Goal: Information Seeking & Learning: Check status

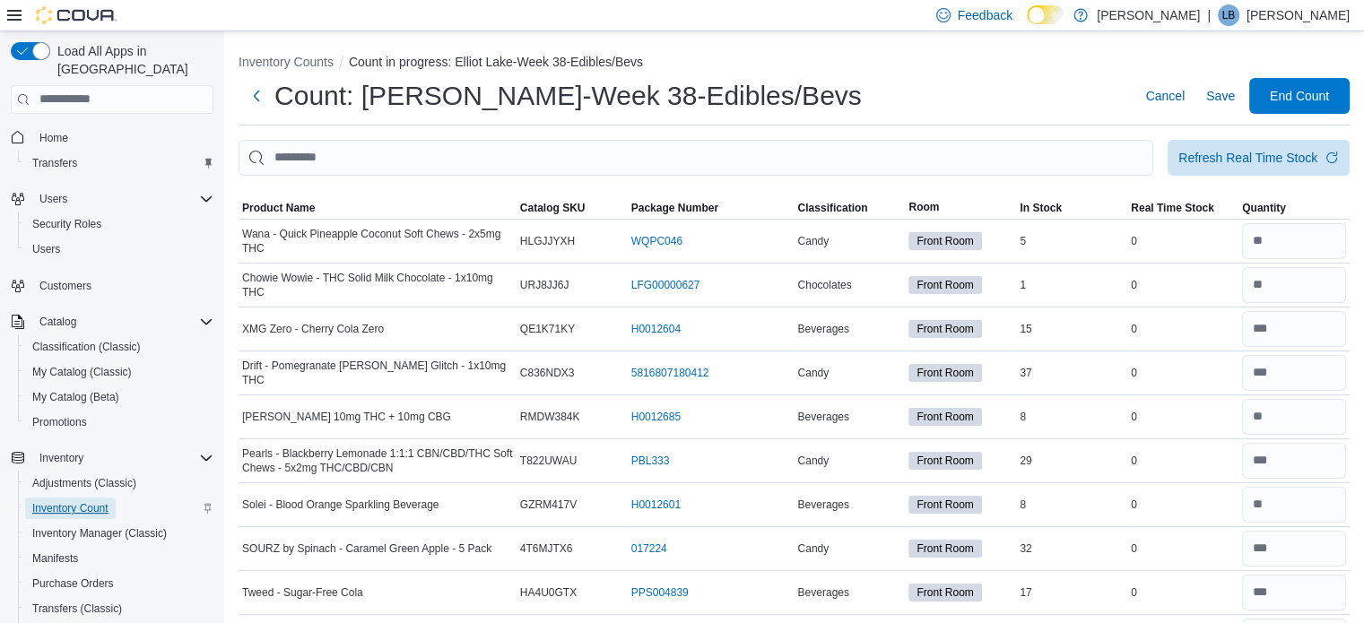
click at [52, 501] on span "Inventory Count" at bounding box center [70, 508] width 76 height 14
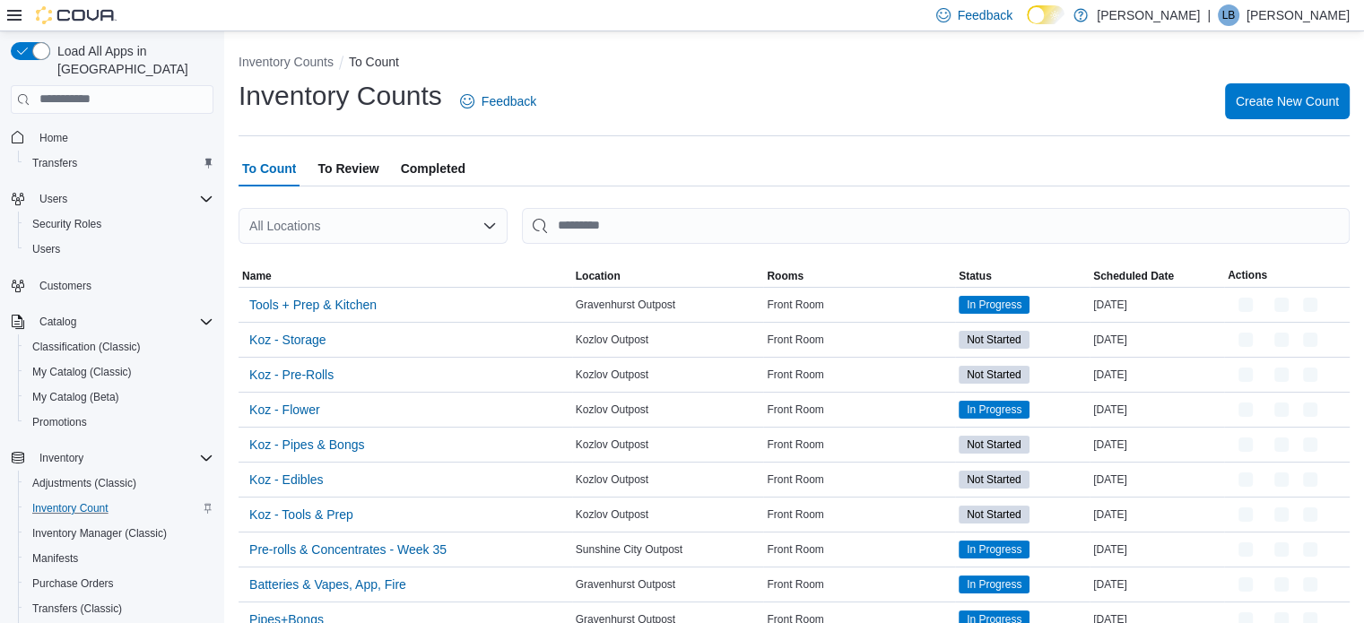
click at [360, 225] on div "All Locations" at bounding box center [373, 226] width 269 height 36
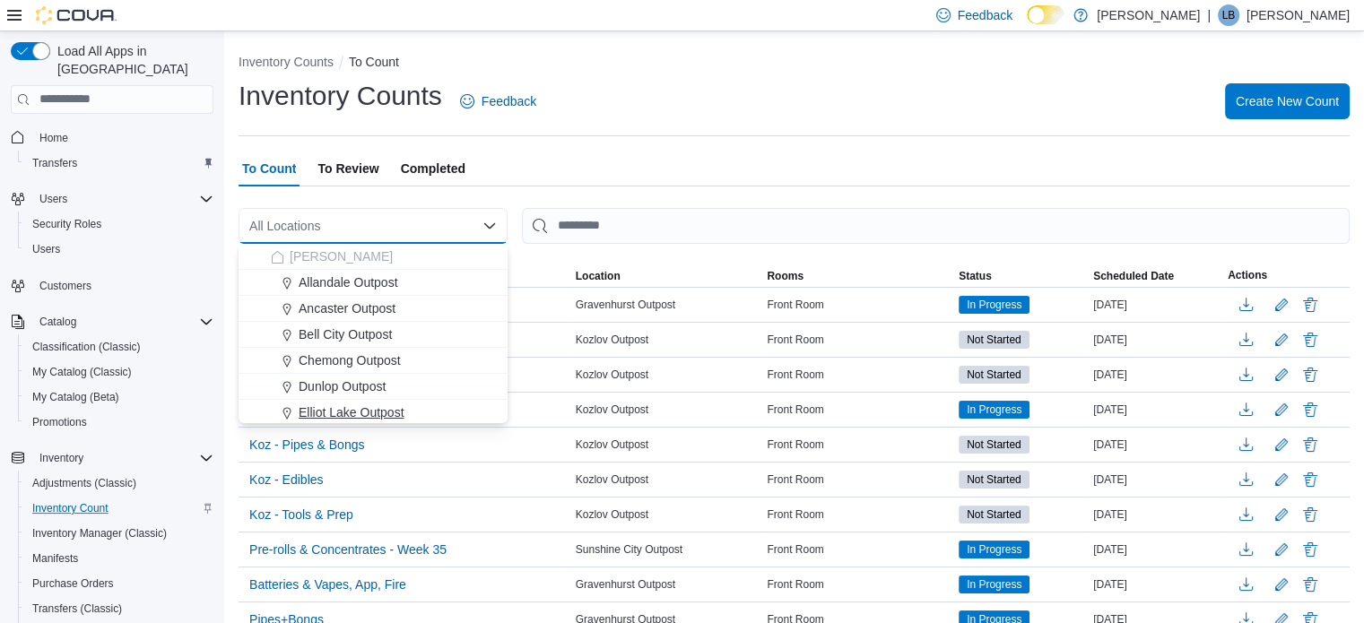
click at [344, 416] on span "Elliot Lake Outpost" at bounding box center [352, 413] width 106 height 18
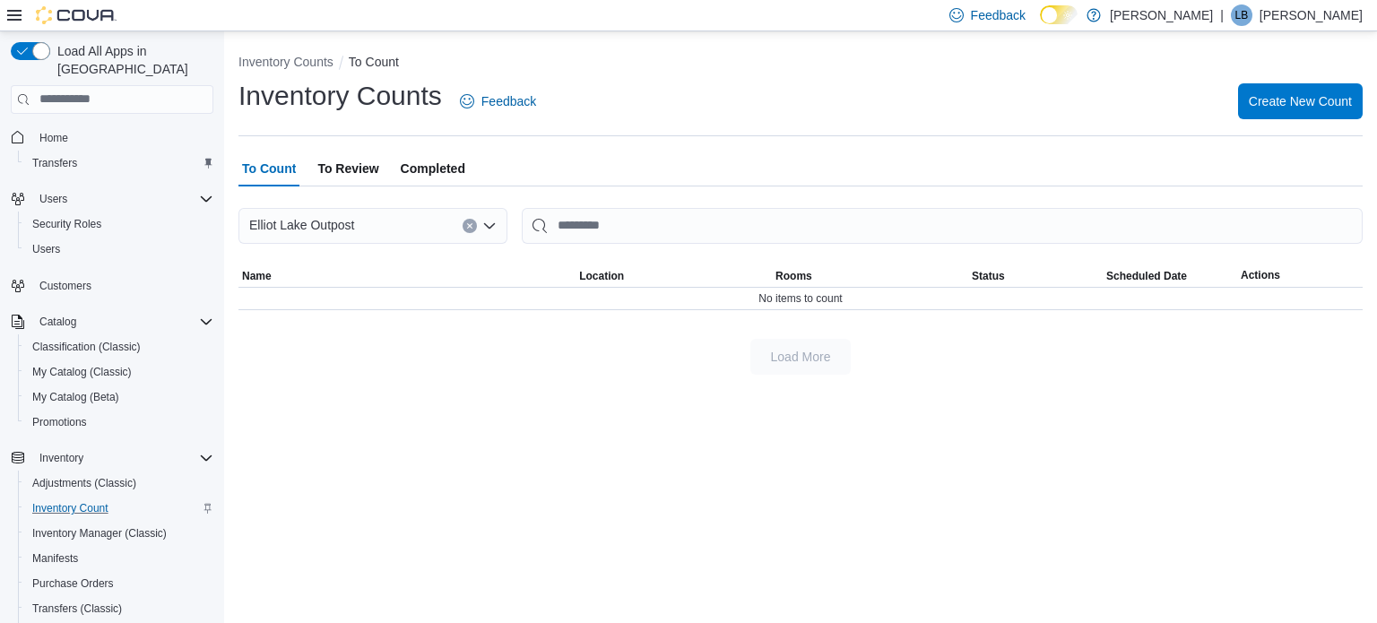
click at [453, 173] on span "Completed" at bounding box center [433, 169] width 65 height 36
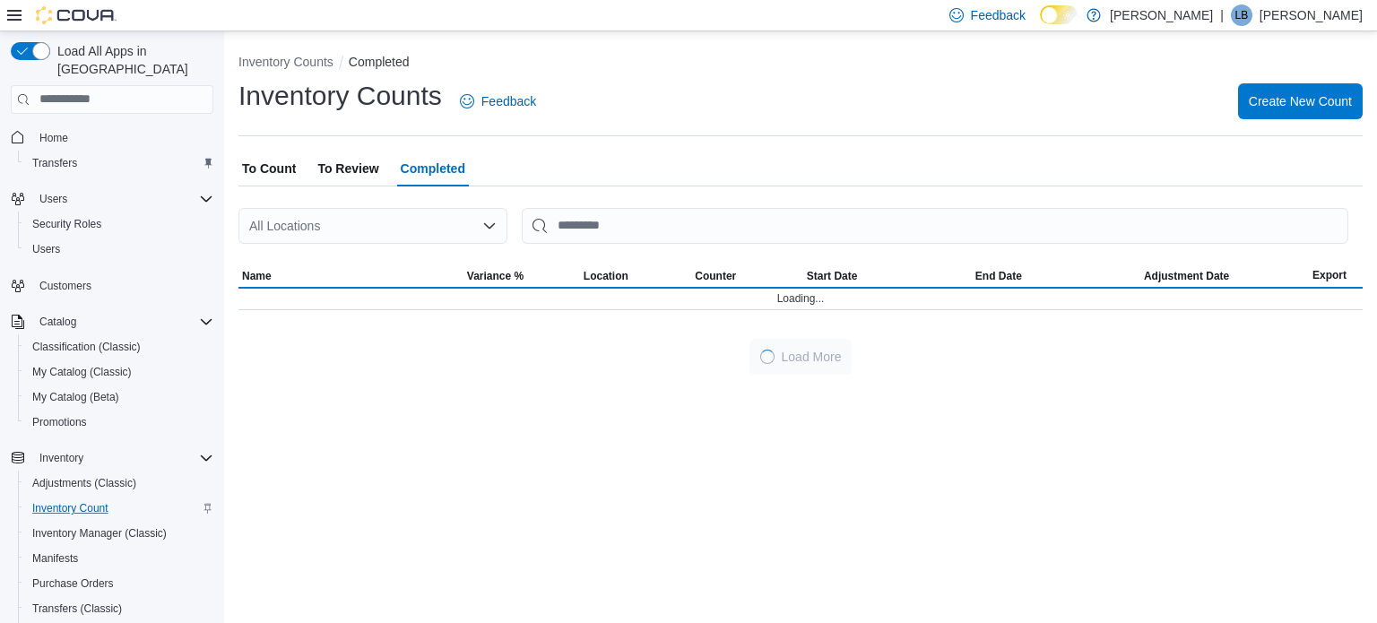
click at [377, 240] on div "All Locations" at bounding box center [373, 226] width 269 height 36
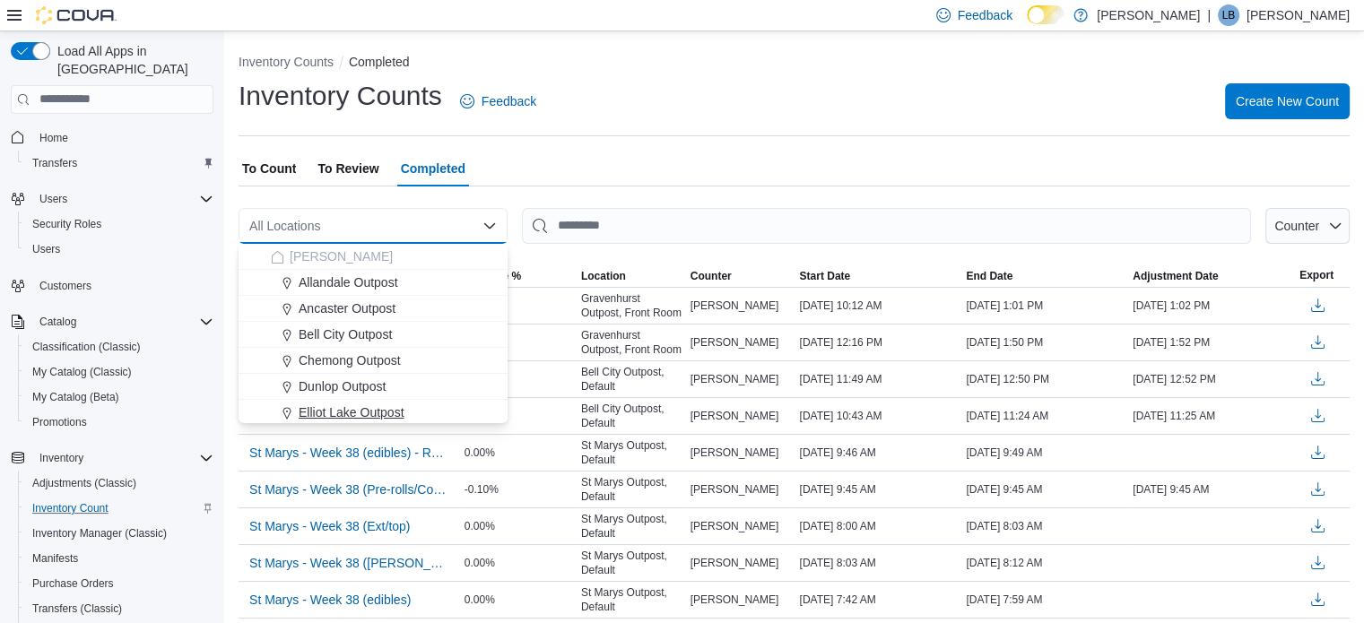
click at [360, 412] on span "Elliot Lake Outpost" at bounding box center [352, 413] width 106 height 18
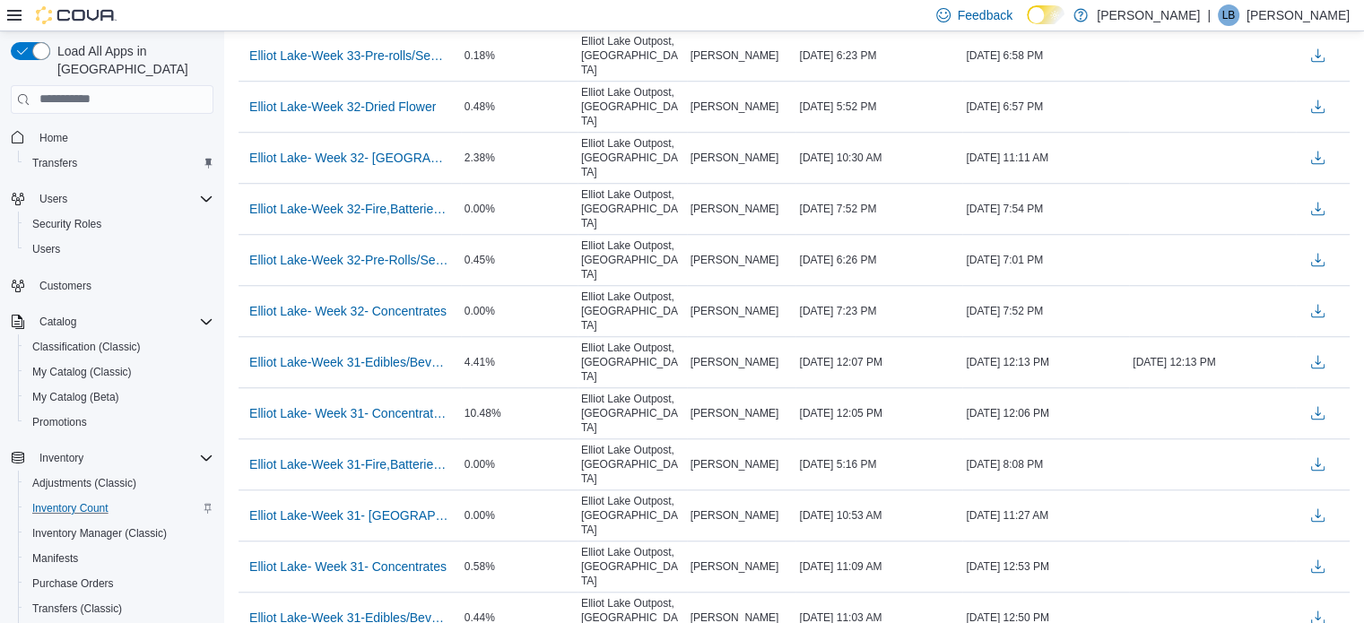
scroll to position [1571, 0]
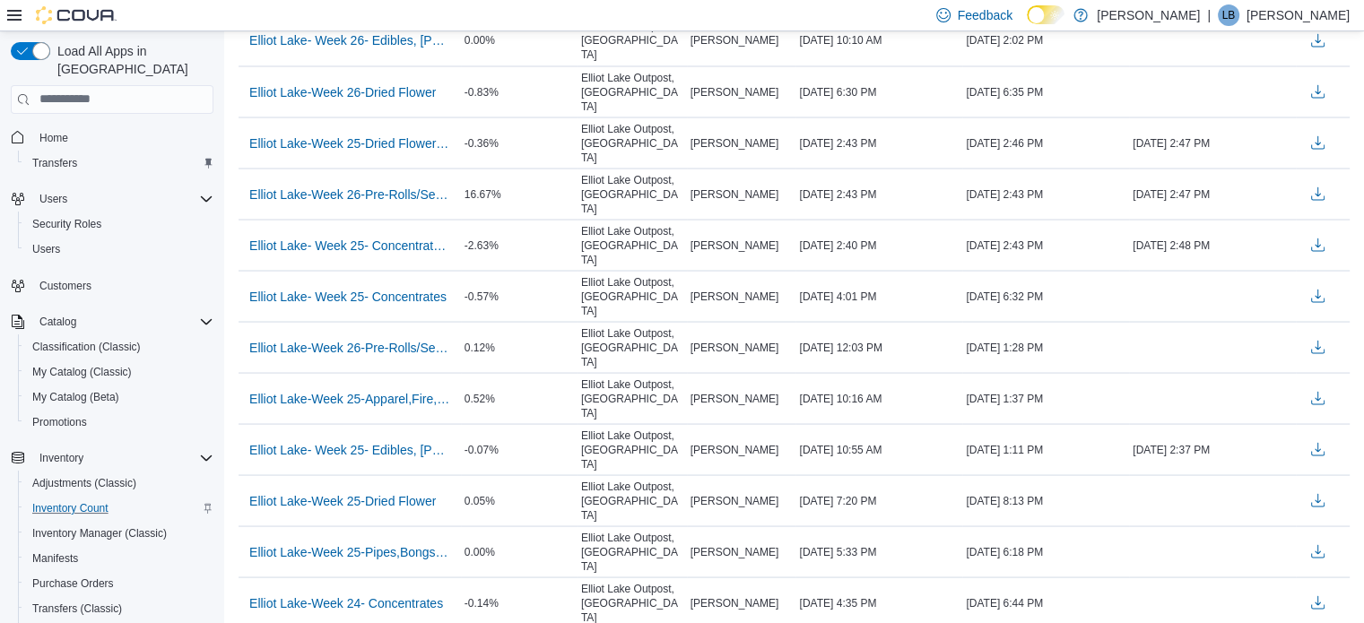
scroll to position [3400, 0]
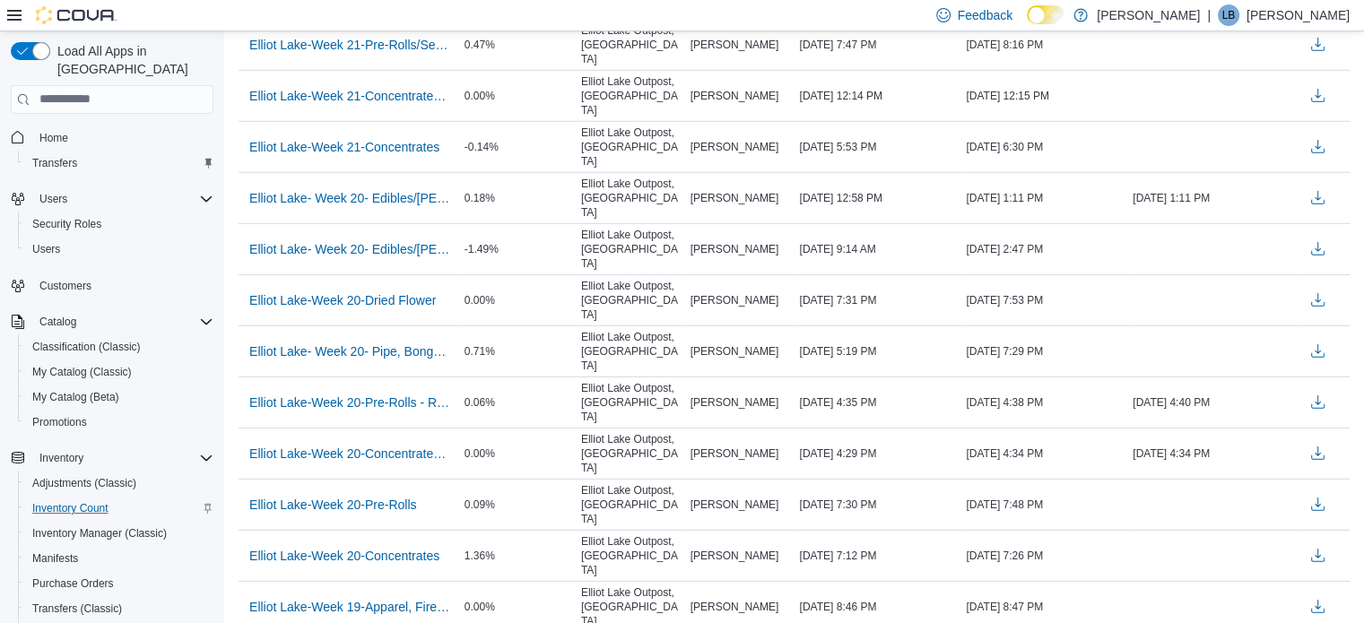
scroll to position [5230, 0]
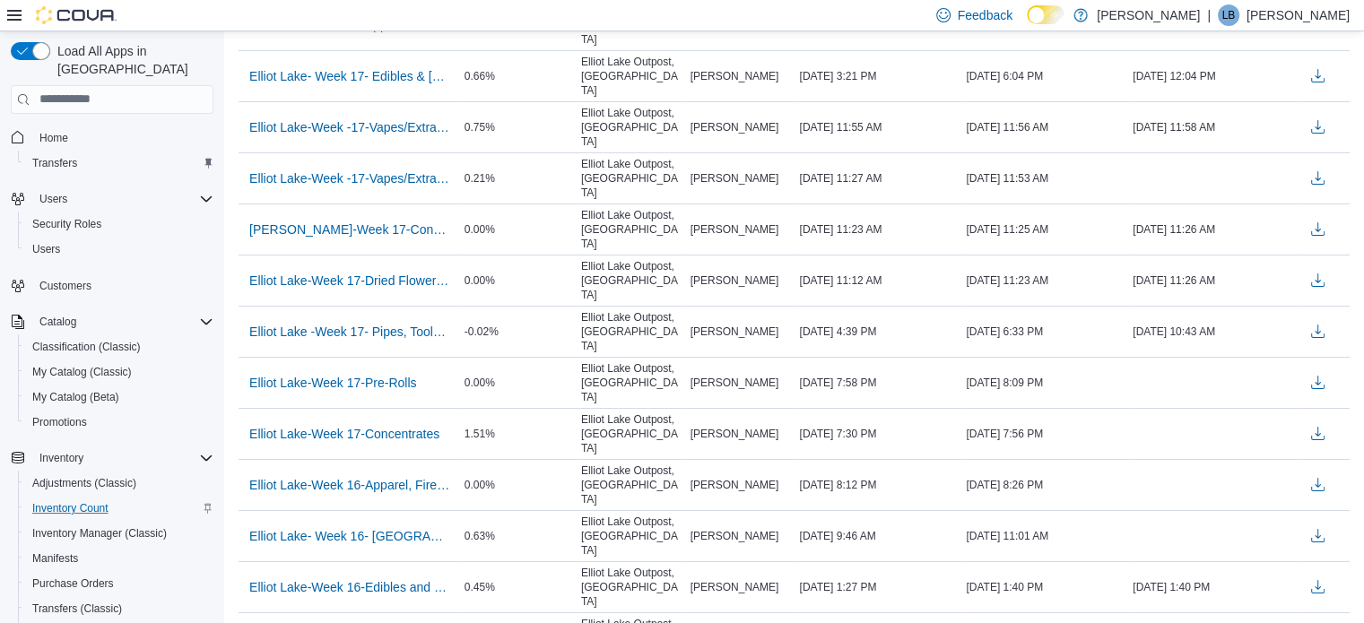
scroll to position [7059, 0]
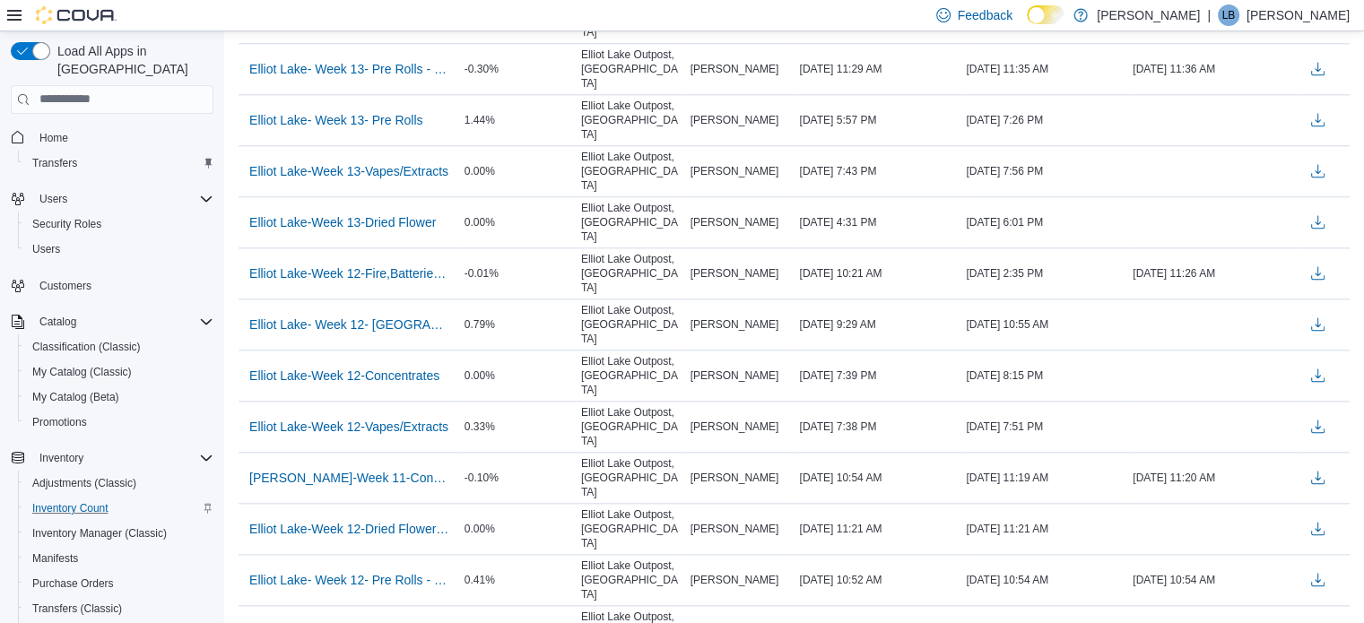
scroll to position [8888, 0]
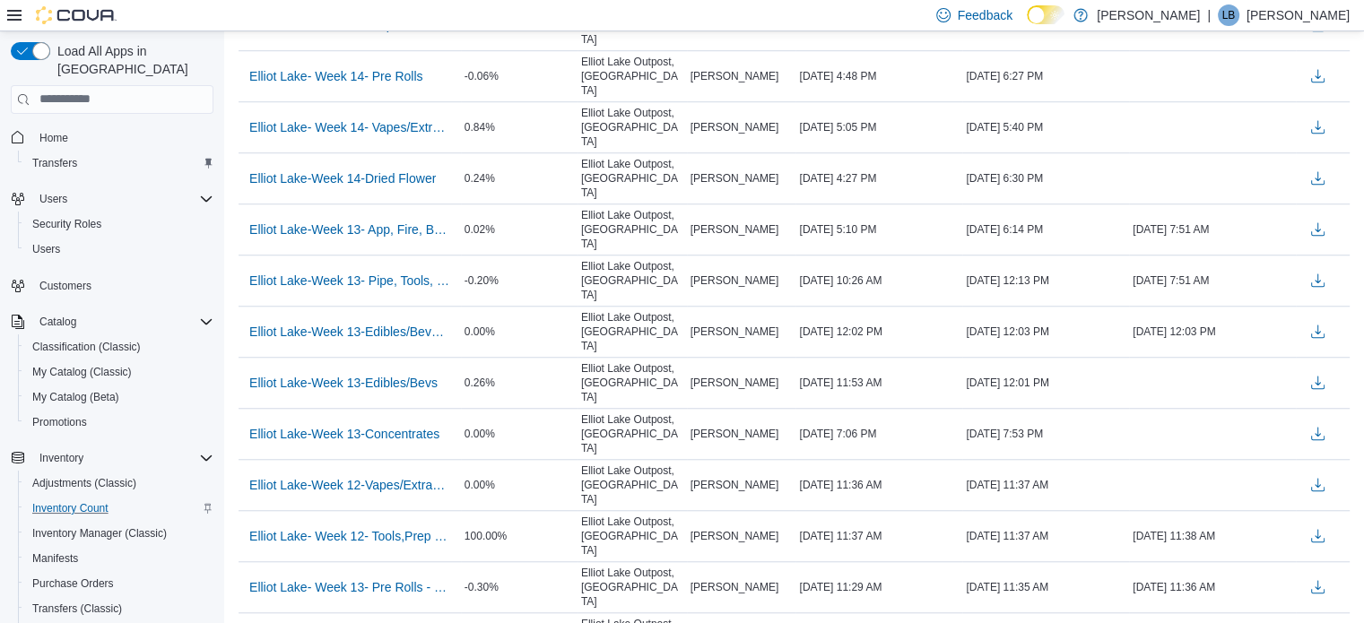
scroll to position [8042, 0]
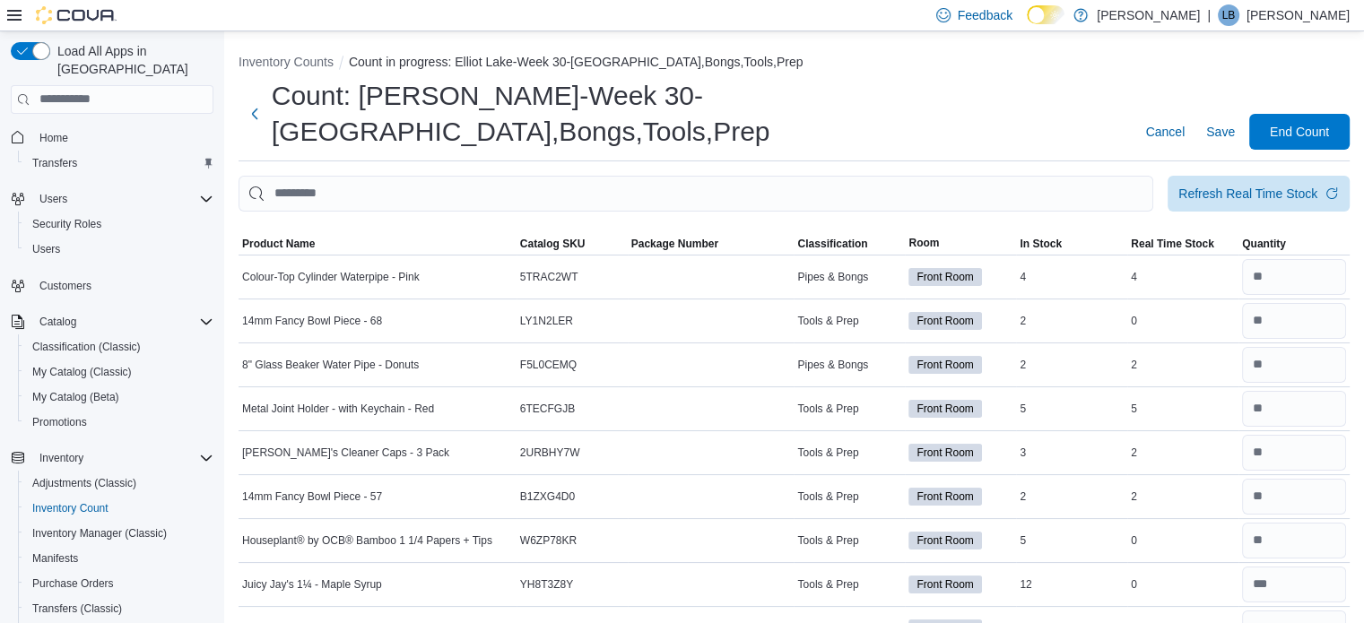
drag, startPoint x: 1355, startPoint y: 2, endPoint x: 972, endPoint y: 84, distance: 391.7
click at [978, 85] on div "Count: [PERSON_NAME]-Week 30-[GEOGRAPHIC_DATA],Bongs,Tools,Prep Cancel Save End…" at bounding box center [794, 114] width 1111 height 72
